Goal: Navigation & Orientation: Find specific page/section

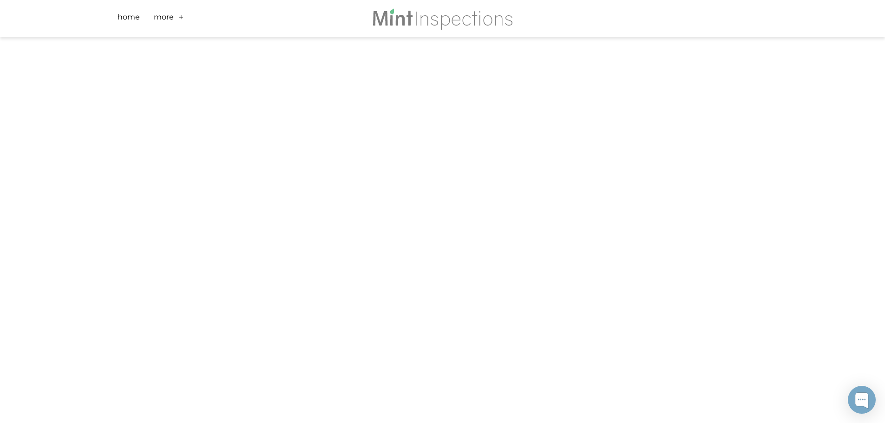
scroll to position [232, 0]
click at [119, 216] on div "Scheduling is fast and easy! This form provides final price prior to booking. N…" at bounding box center [442, 192] width 885 height 775
click at [129, 19] on link "Home" at bounding box center [129, 19] width 22 height 14
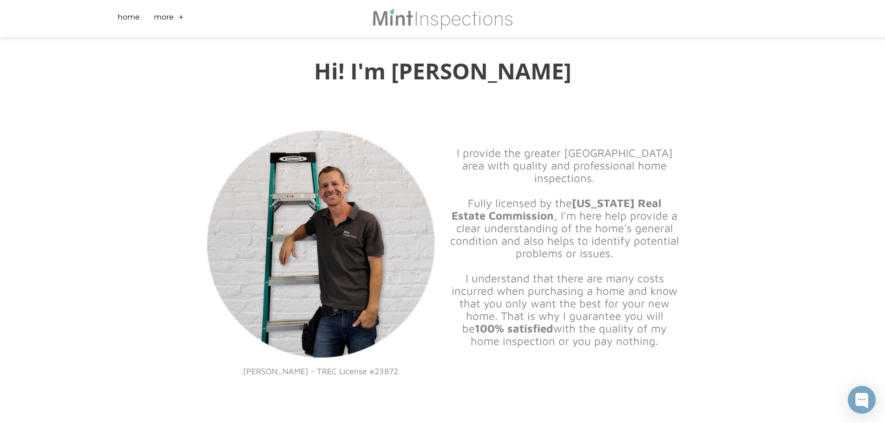
scroll to position [1387, 0]
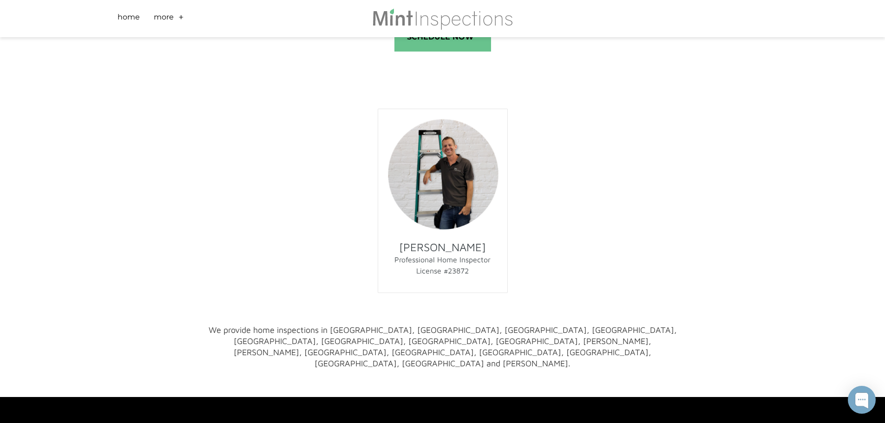
scroll to position [5564, 0]
